Goal: Task Accomplishment & Management: Manage account settings

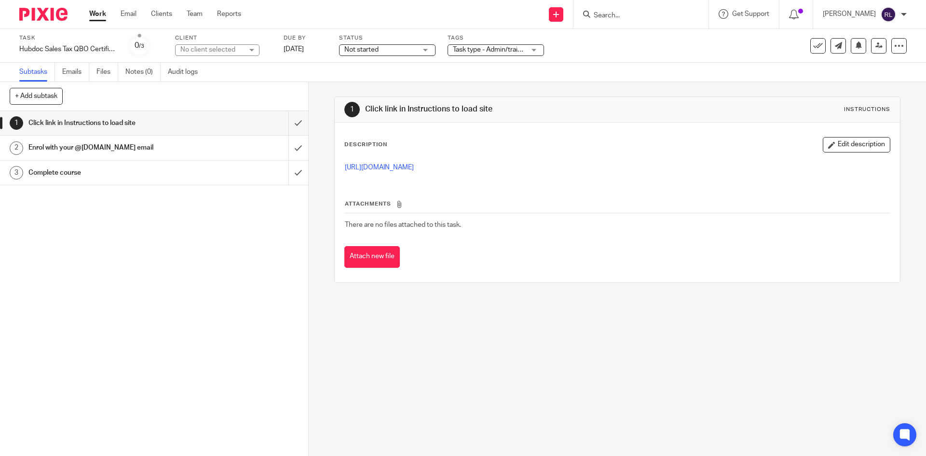
click at [89, 14] on div "Work Email Clients Team Reports Work Email Clients Team Reports Settings" at bounding box center [168, 14] width 176 height 28
click at [285, 124] on input "submit" at bounding box center [154, 123] width 308 height 24
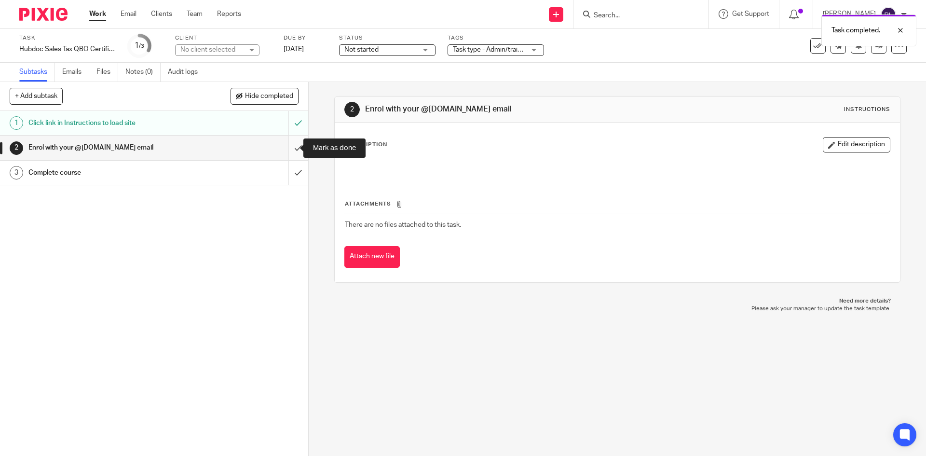
click at [290, 149] on input "submit" at bounding box center [154, 148] width 308 height 24
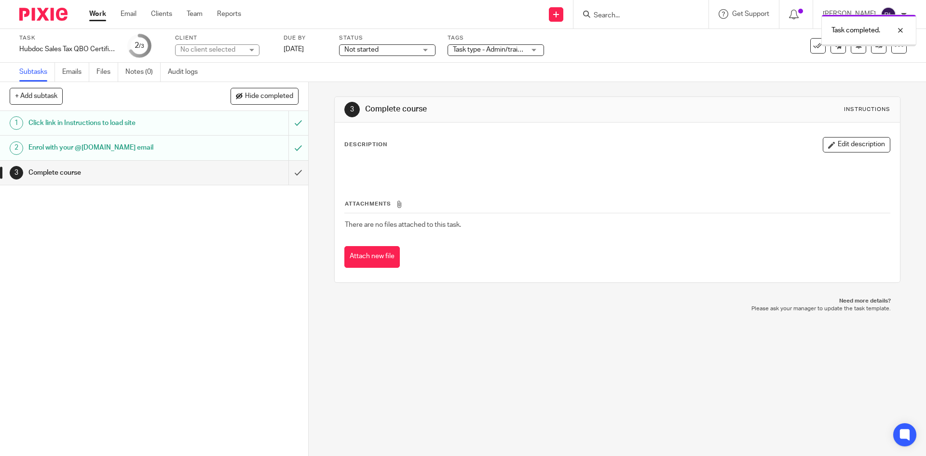
click at [369, 257] on button "Attach new file" at bounding box center [371, 257] width 55 height 22
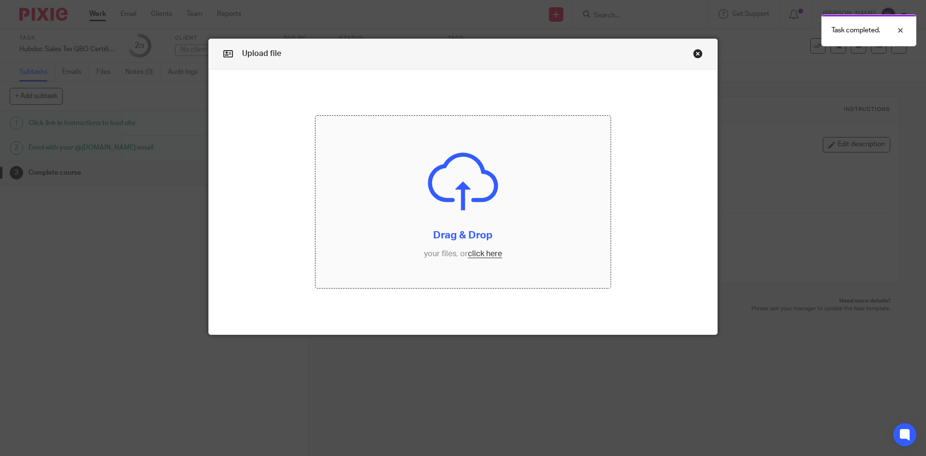
click at [478, 244] on input "file" at bounding box center [464, 202] width 296 height 173
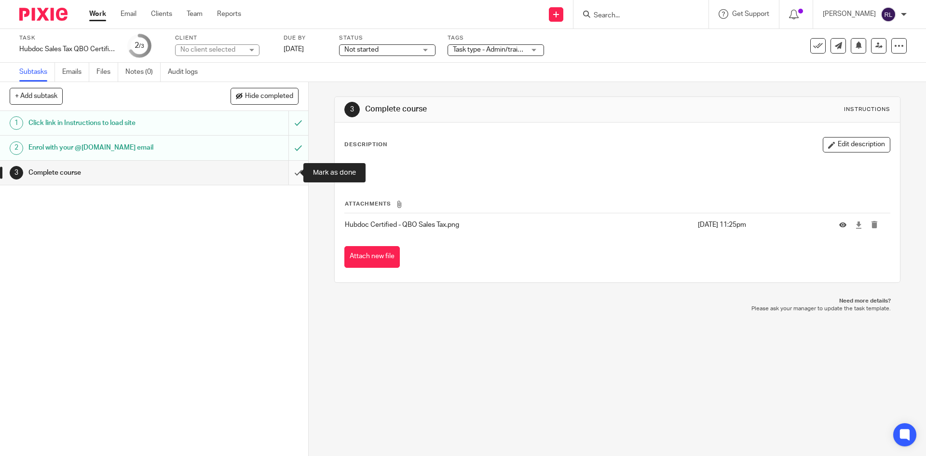
click at [291, 171] on input "submit" at bounding box center [154, 173] width 308 height 24
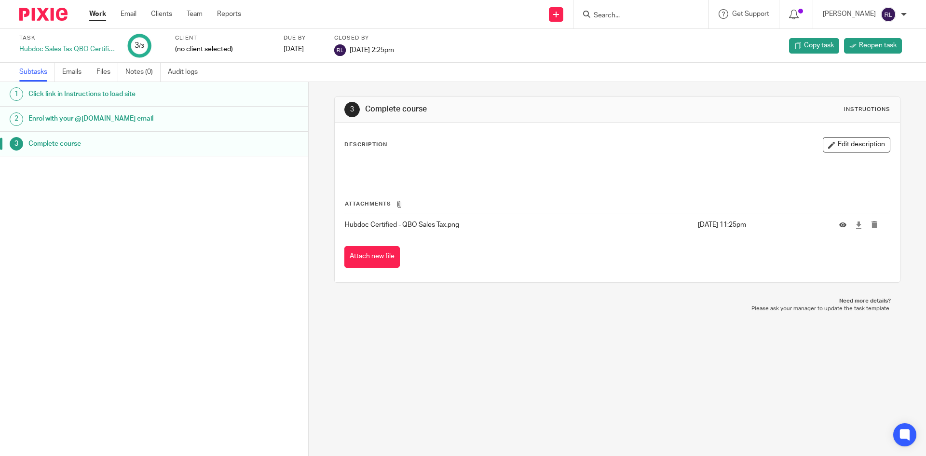
click at [96, 12] on link "Work" at bounding box center [97, 14] width 17 height 10
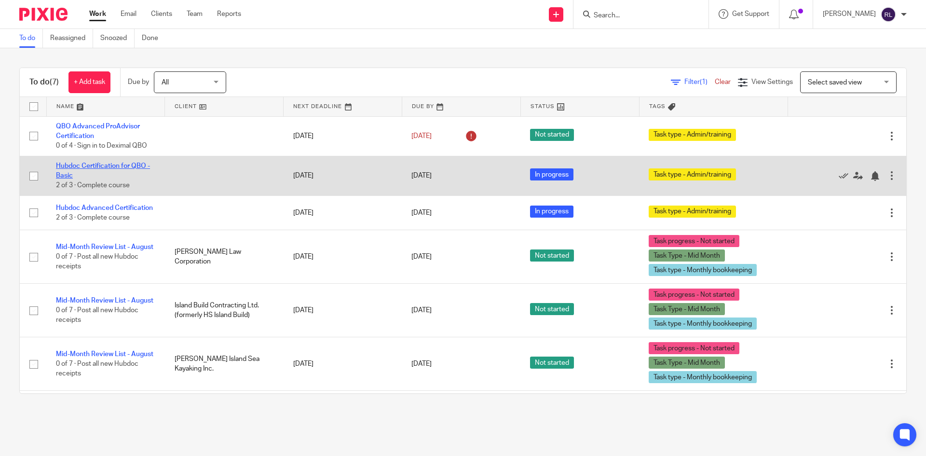
click at [96, 165] on link "Hubdoc Certification for QBO - Basic" at bounding box center [103, 171] width 94 height 16
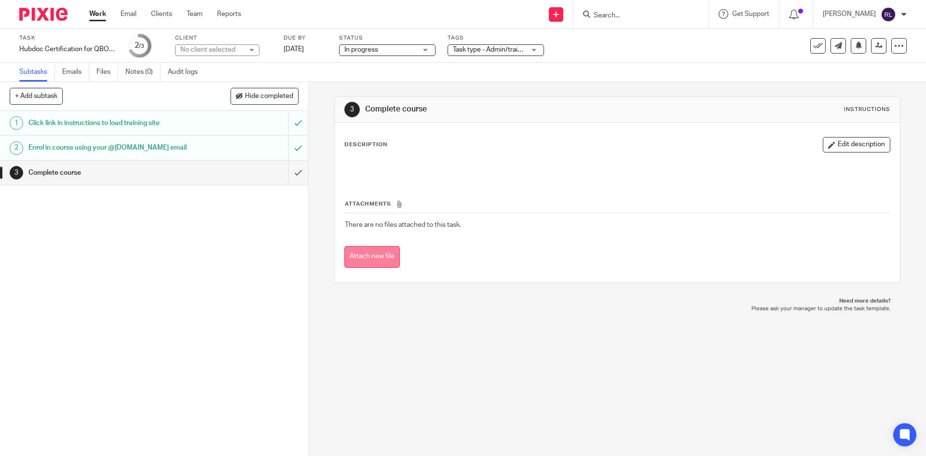
click at [370, 255] on button "Attach new file" at bounding box center [371, 257] width 55 height 22
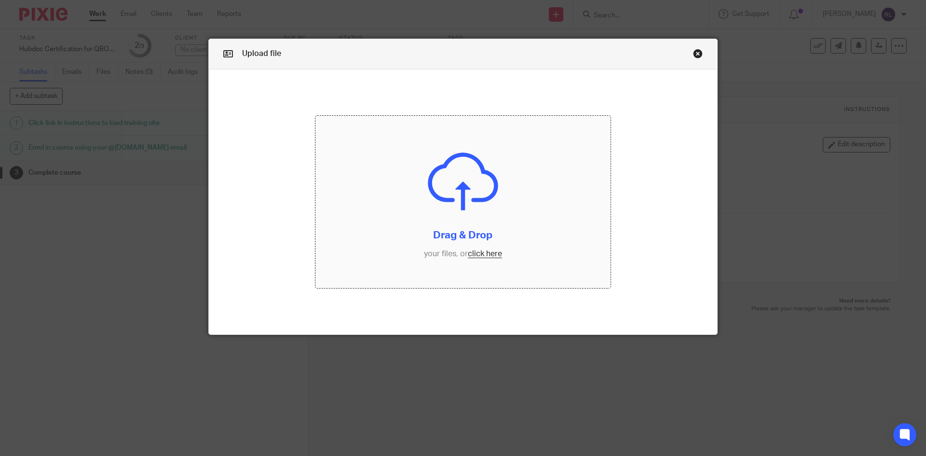
click at [472, 195] on input "file" at bounding box center [464, 202] width 296 height 173
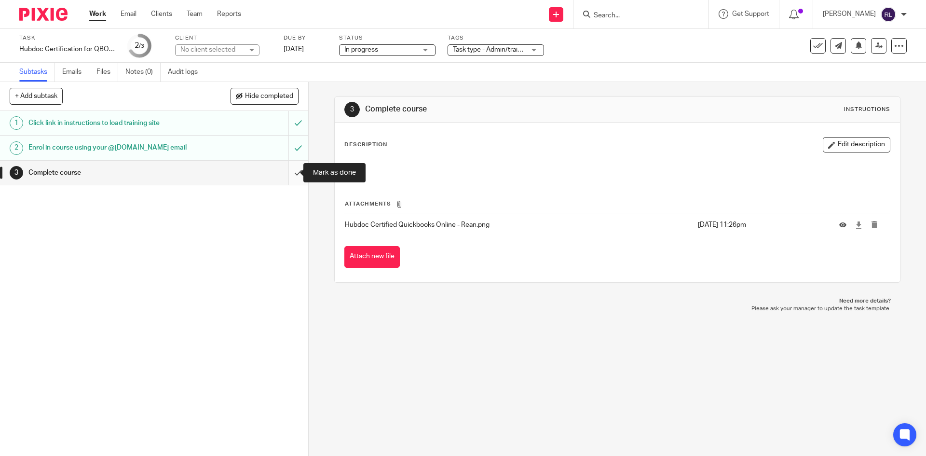
click at [287, 174] on input "submit" at bounding box center [154, 173] width 308 height 24
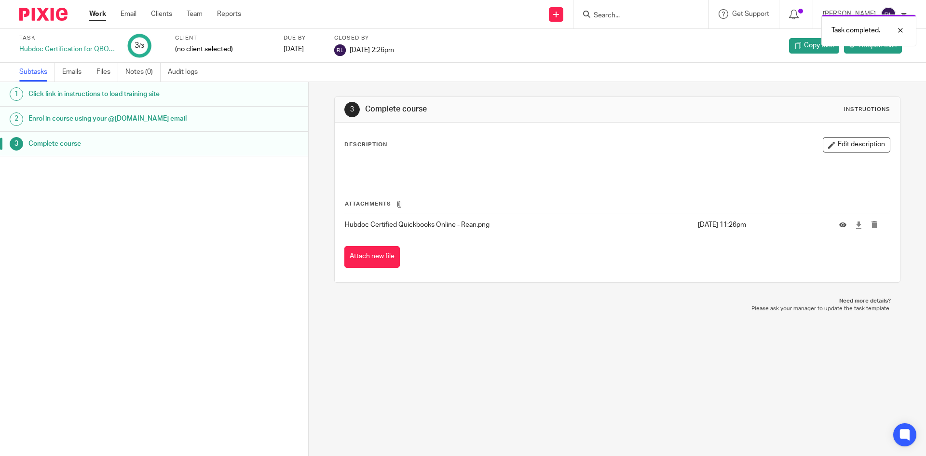
click at [100, 18] on link "Work" at bounding box center [97, 14] width 17 height 10
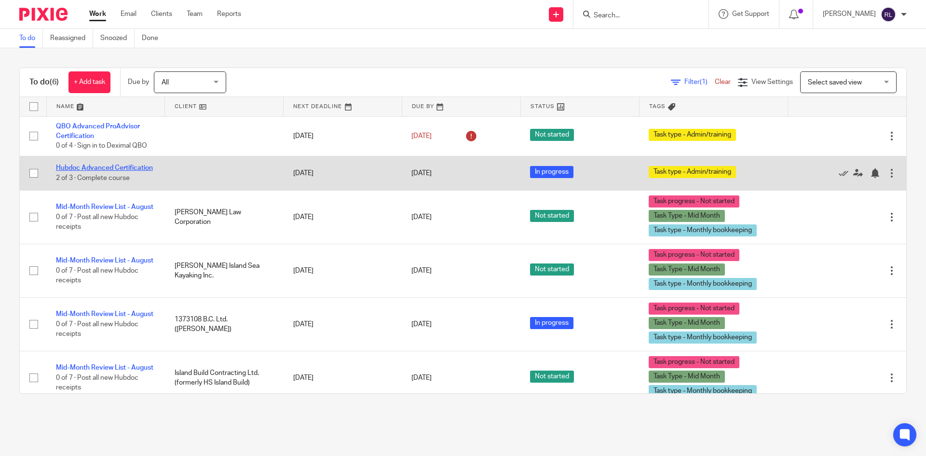
click at [82, 171] on link "Hubdoc Advanced Certification" at bounding box center [104, 168] width 97 height 7
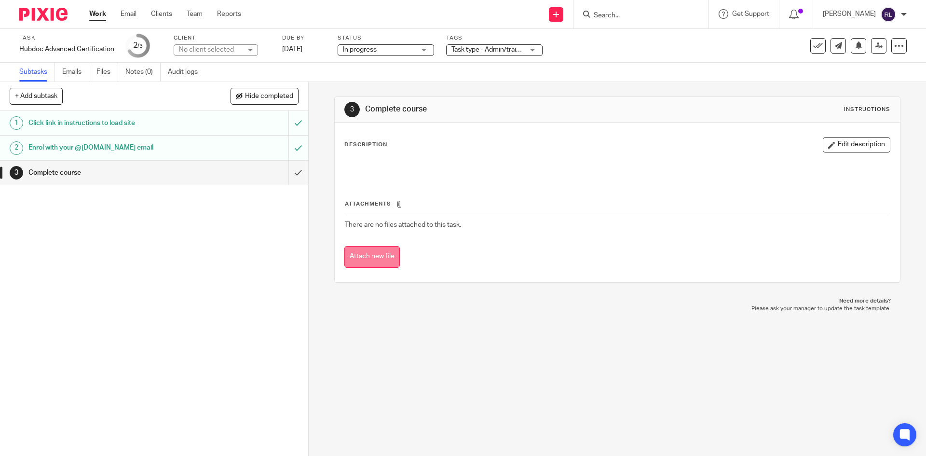
click at [365, 264] on button "Attach new file" at bounding box center [371, 257] width 55 height 22
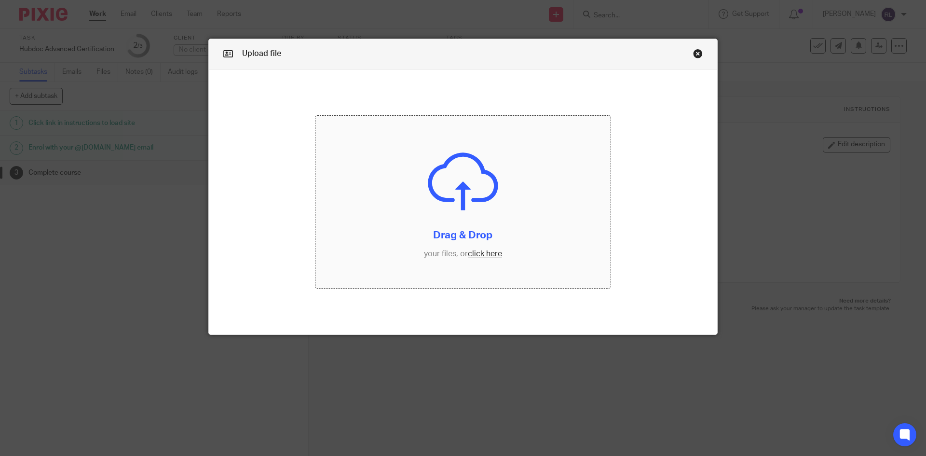
click at [455, 231] on input "file" at bounding box center [464, 202] width 296 height 173
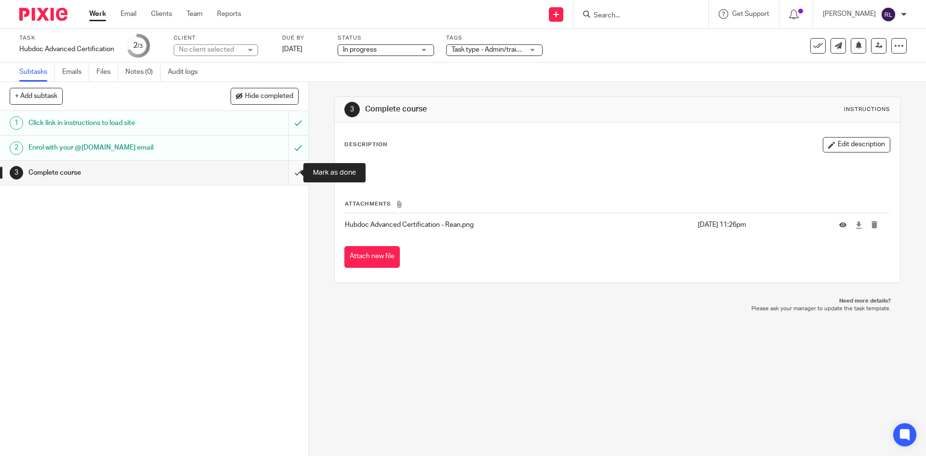
click at [290, 169] on input "submit" at bounding box center [154, 173] width 308 height 24
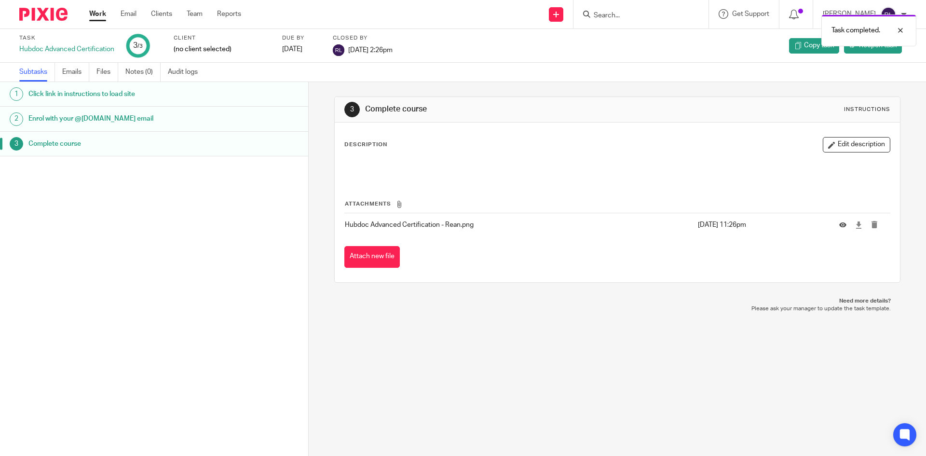
click at [97, 8] on div "Work Email Clients Team Reports Work Email Clients Team Reports Settings" at bounding box center [168, 14] width 176 height 28
click at [183, 75] on link "Audit logs" at bounding box center [186, 72] width 37 height 19
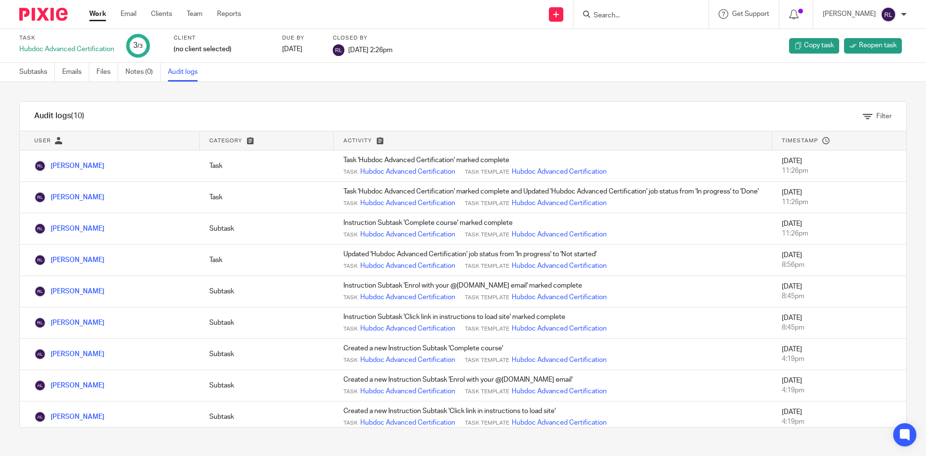
click at [98, 14] on link "Work" at bounding box center [97, 14] width 17 height 10
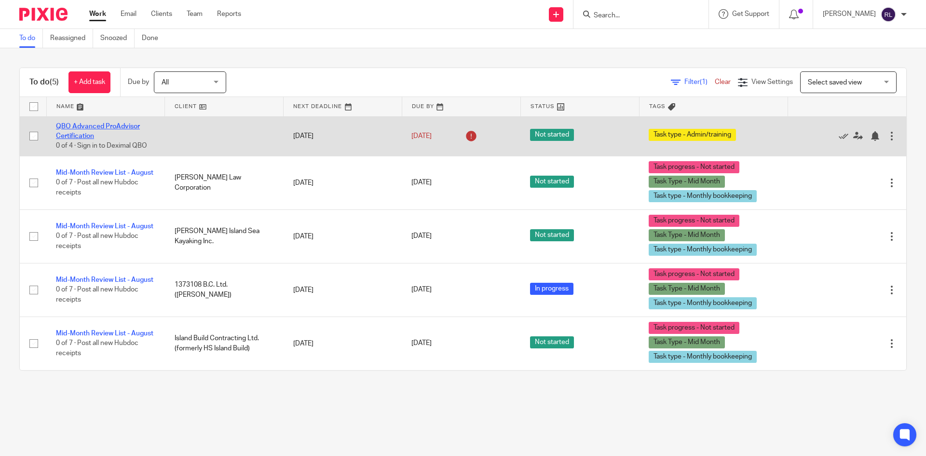
click at [89, 134] on link "QBO Advanced ProAdvisor Certification" at bounding box center [98, 131] width 84 height 16
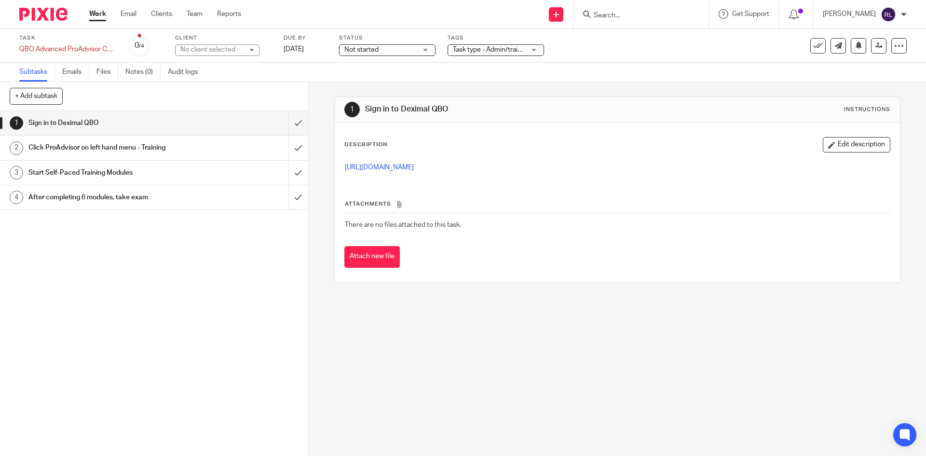
click at [384, 52] on span "Not started" at bounding box center [380, 50] width 72 height 10
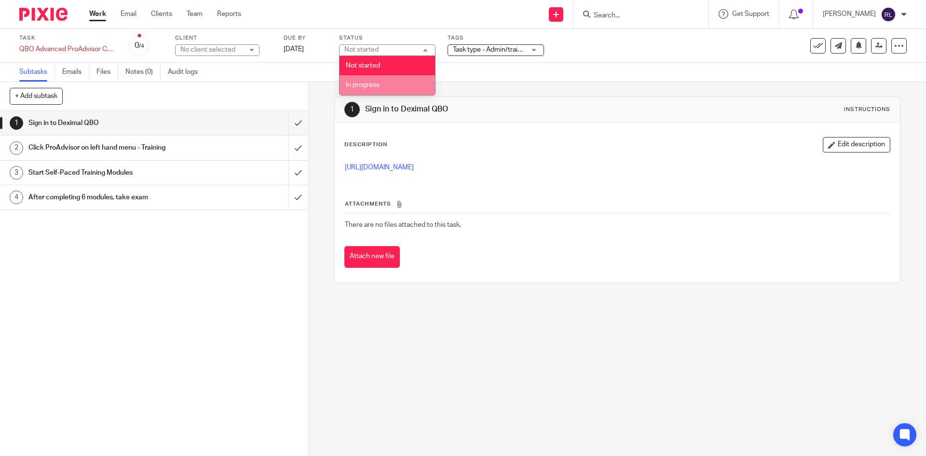
click at [371, 80] on li "In progress" at bounding box center [388, 85] width 96 height 20
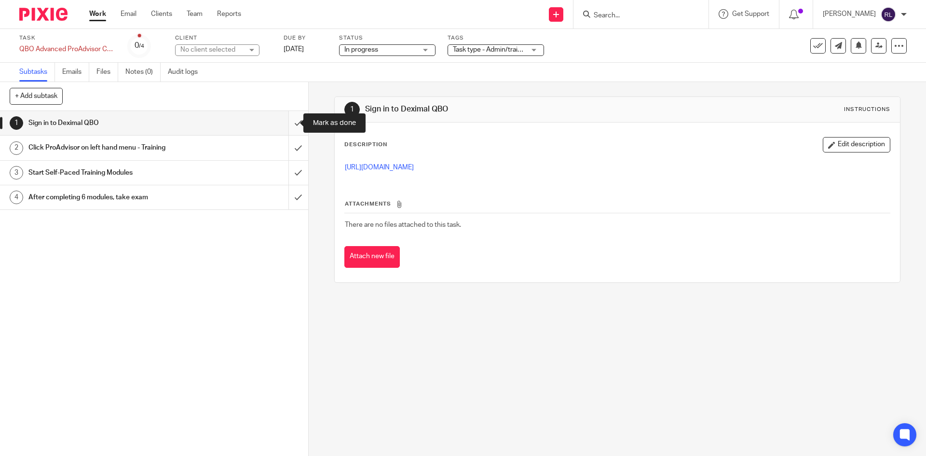
click at [284, 121] on input "submit" at bounding box center [154, 123] width 308 height 24
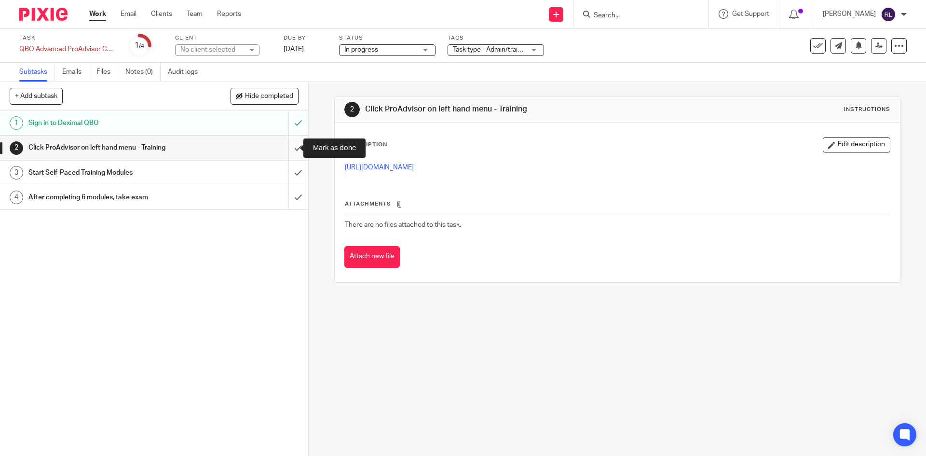
click at [285, 148] on input "submit" at bounding box center [154, 148] width 308 height 24
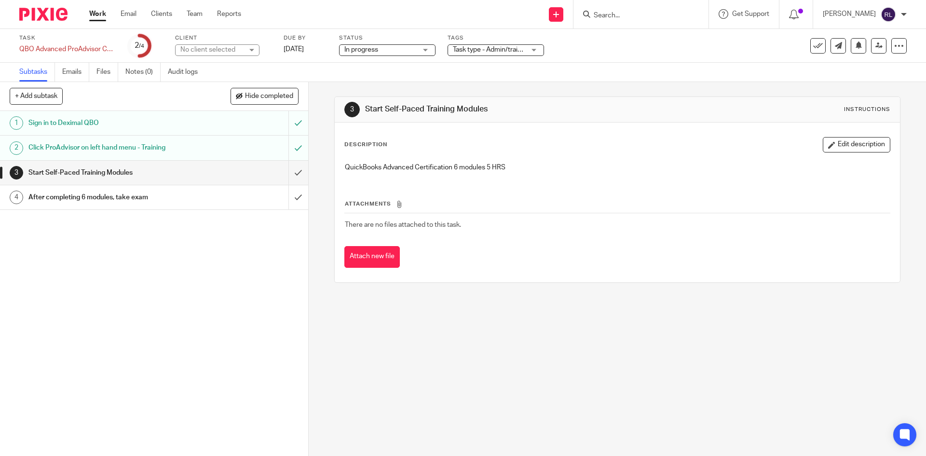
click at [100, 15] on link "Work" at bounding box center [97, 14] width 17 height 10
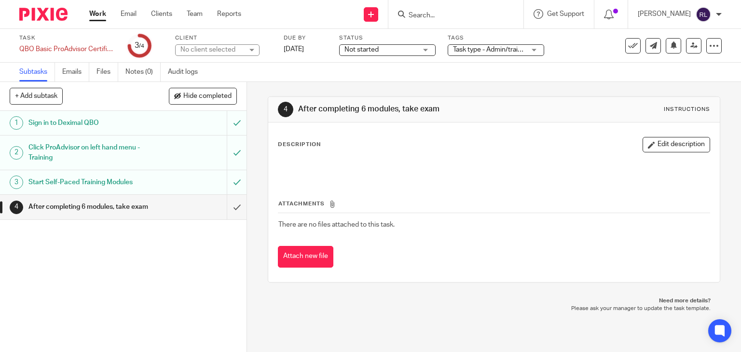
click at [31, 16] on img at bounding box center [43, 14] width 48 height 13
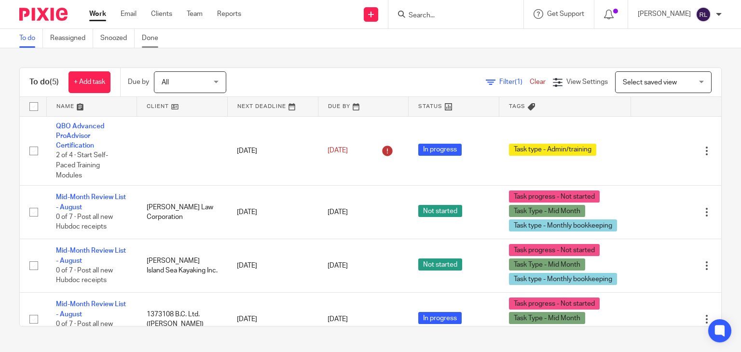
click at [152, 42] on link "Done" at bounding box center [154, 38] width 24 height 19
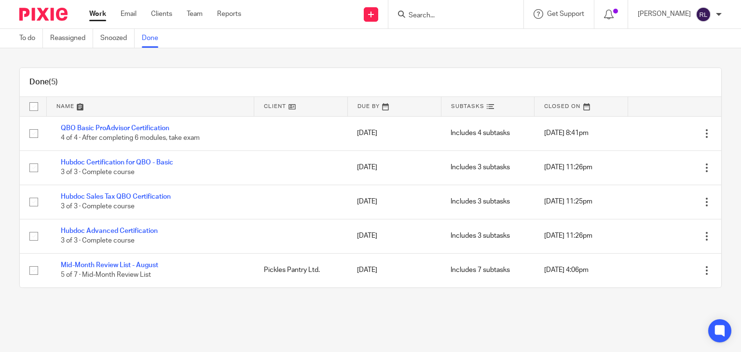
click at [575, 106] on link at bounding box center [581, 106] width 93 height 19
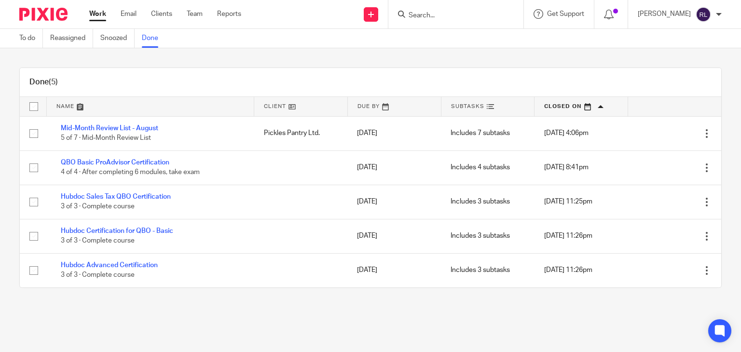
click at [575, 107] on link at bounding box center [581, 106] width 93 height 19
click at [25, 44] on link "To do" at bounding box center [31, 38] width 24 height 19
